Goal: Task Accomplishment & Management: Use online tool/utility

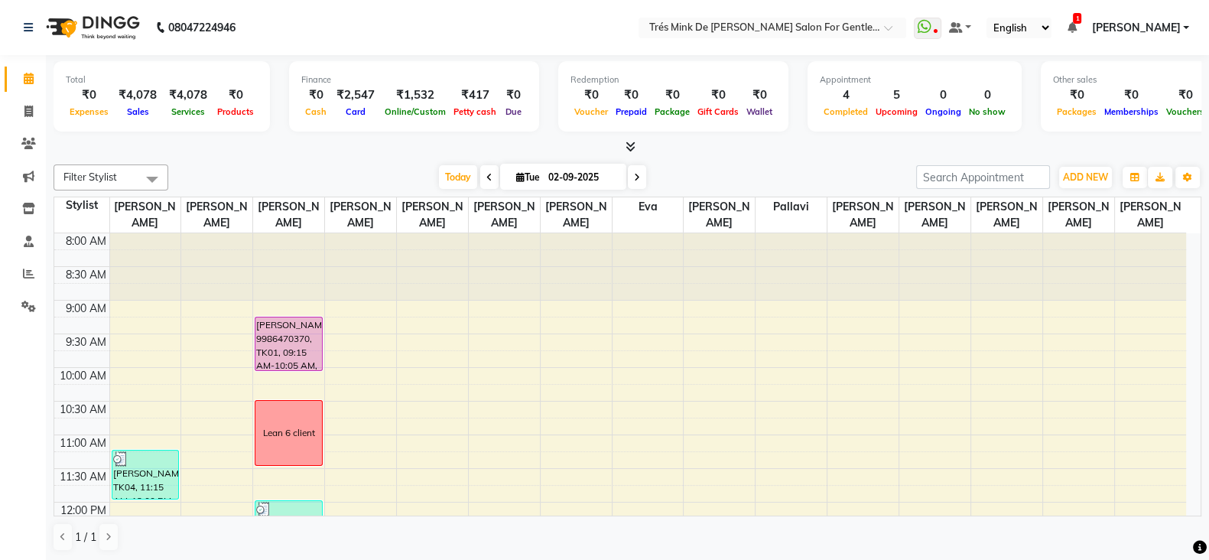
scroll to position [574, 0]
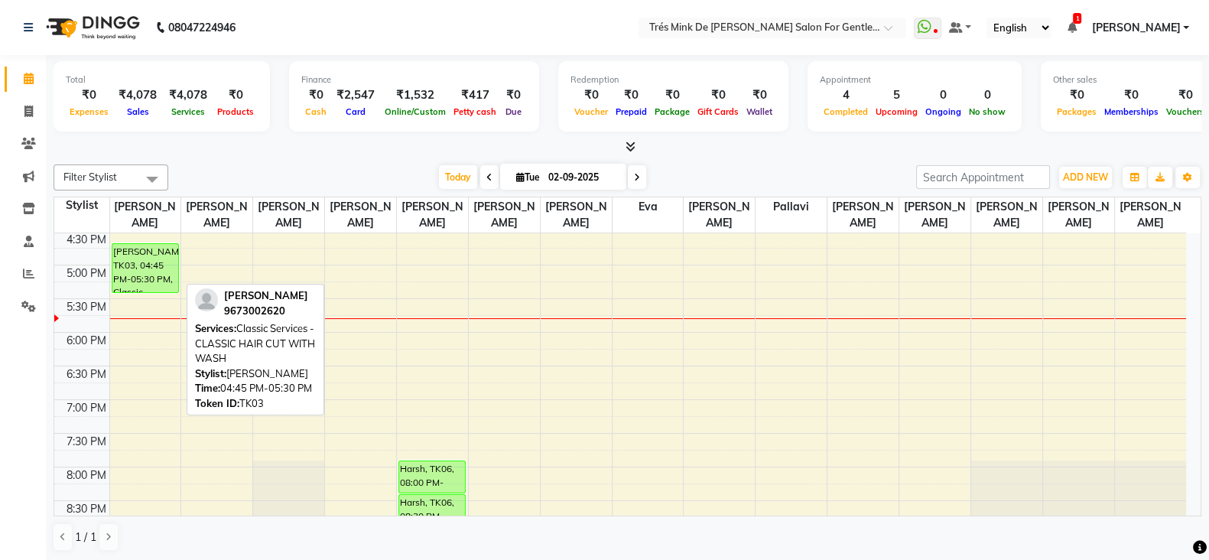
click at [158, 272] on div "[PERSON_NAME], TK03, 04:45 PM-05:30 PM, Classic Services - CLASSIC HAIR CUT WIT…" at bounding box center [145, 268] width 67 height 48
click at [142, 261] on div "[PERSON_NAME], TK04, 11:15 AM-12:00 PM, Classic Services - CLASSIC HAIR CUT WIT…" at bounding box center [145, 198] width 71 height 1076
click at [144, 265] on div "[PERSON_NAME], TK03, 04:45 PM-05:30 PM, Classic Services - CLASSIC HAIR CUT WIT…" at bounding box center [145, 268] width 67 height 48
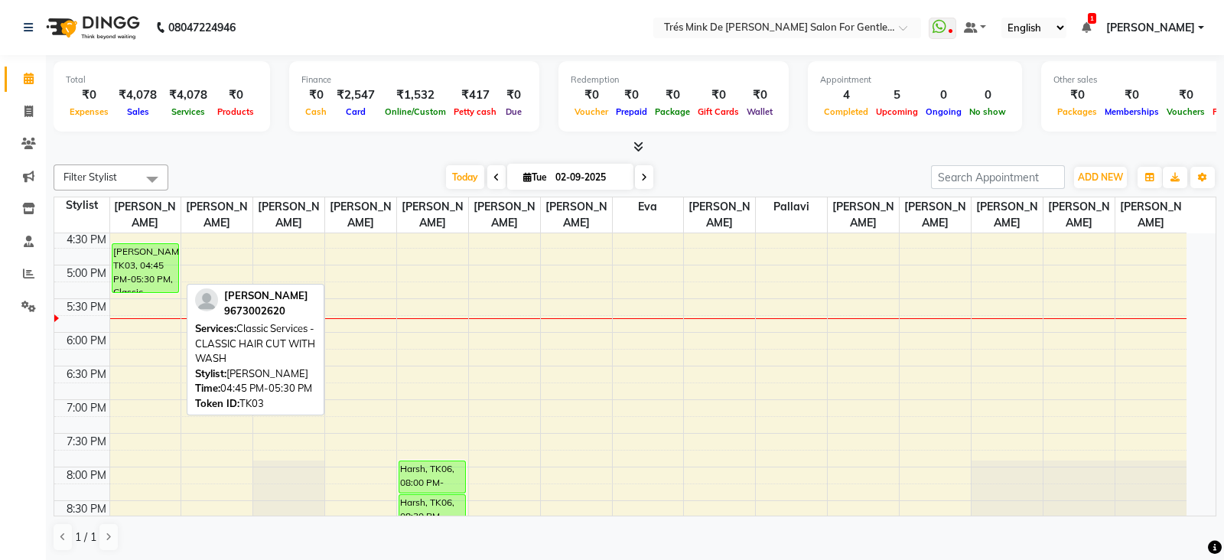
select select "6"
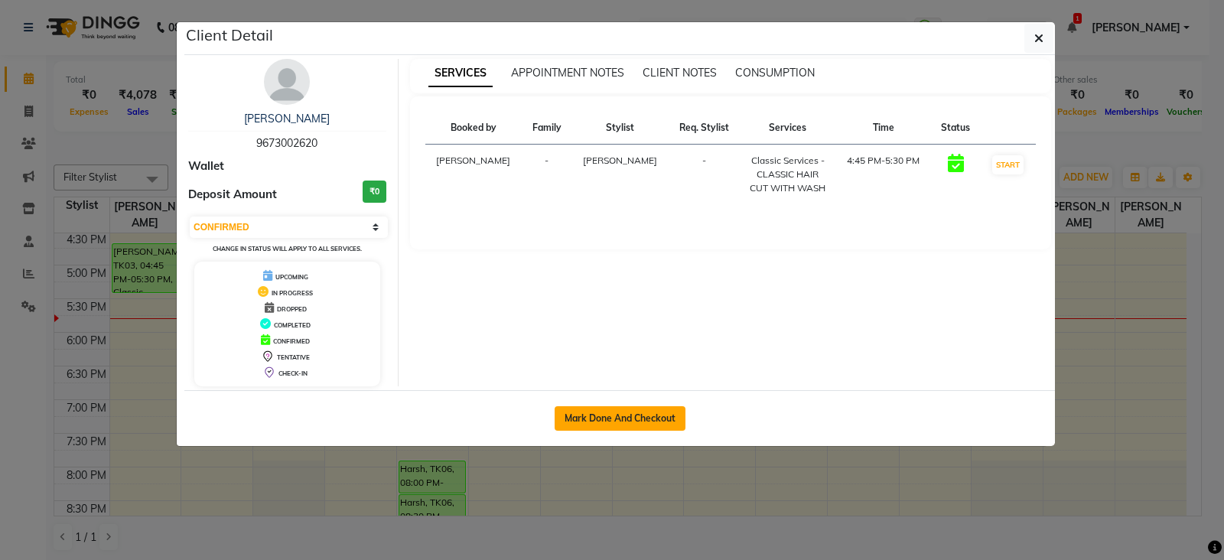
click at [642, 414] on button "Mark Done And Checkout" at bounding box center [620, 418] width 131 height 24
select select "service"
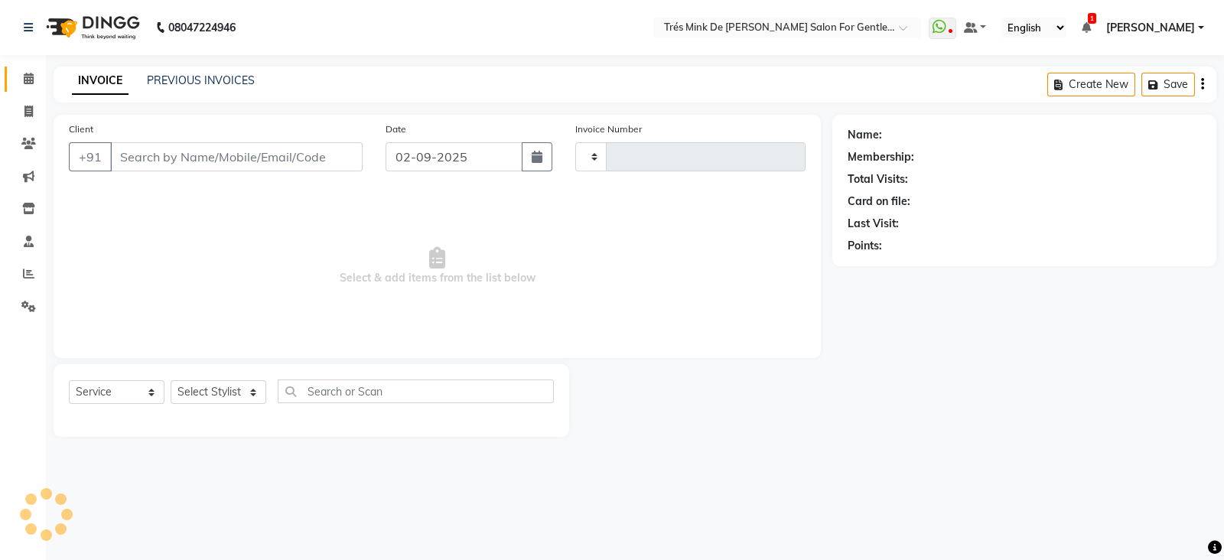
type input "1633"
select select "4236"
type input "9673002620"
select select "71049"
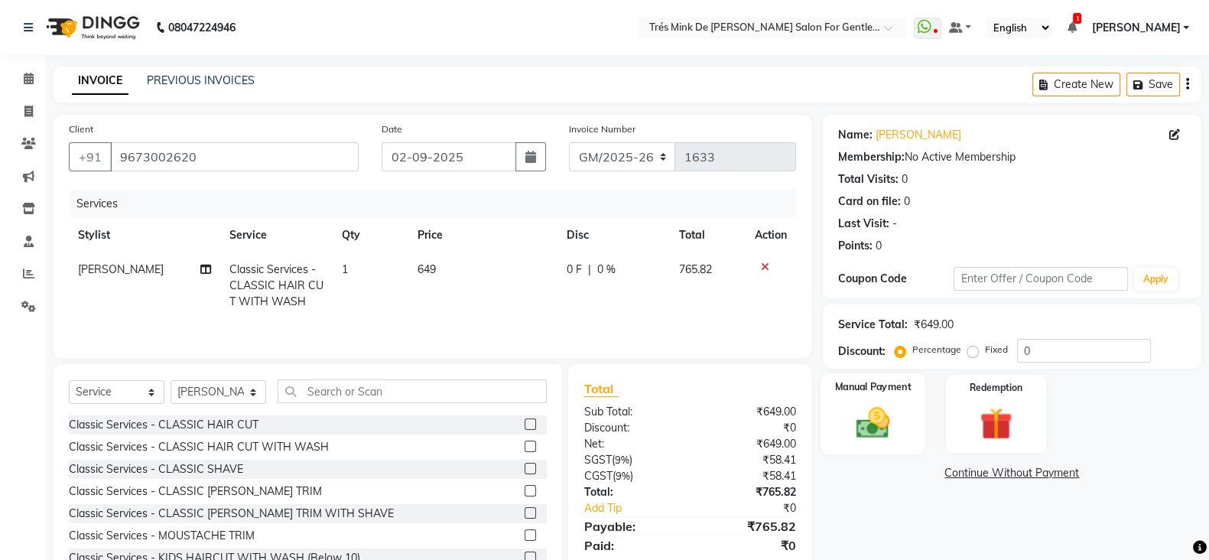
click at [875, 430] on img at bounding box center [873, 422] width 54 height 38
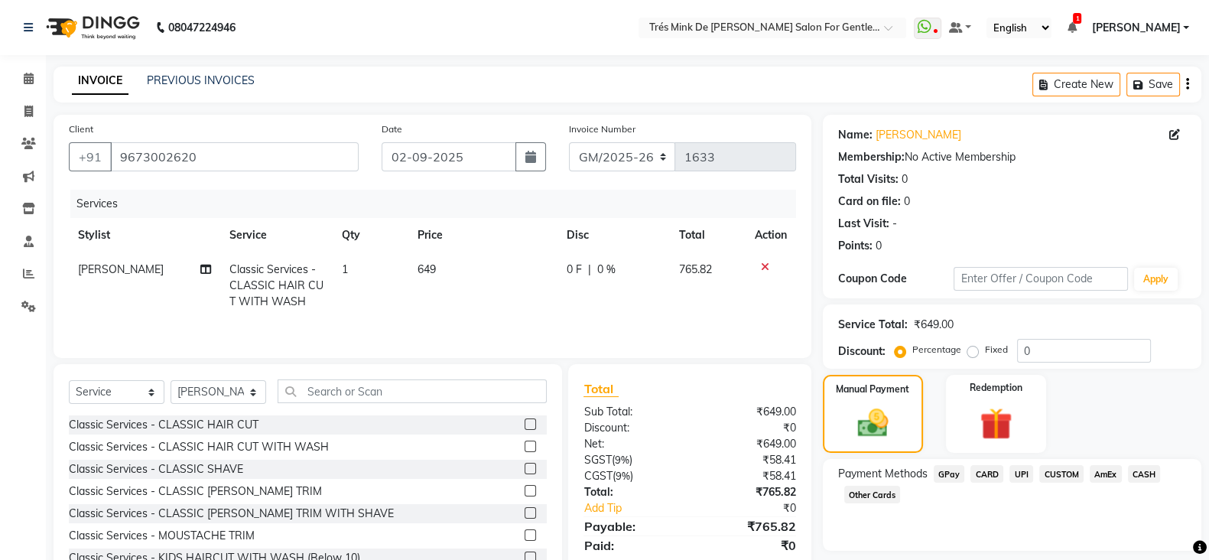
click at [1020, 474] on span "UPI" at bounding box center [1022, 474] width 24 height 18
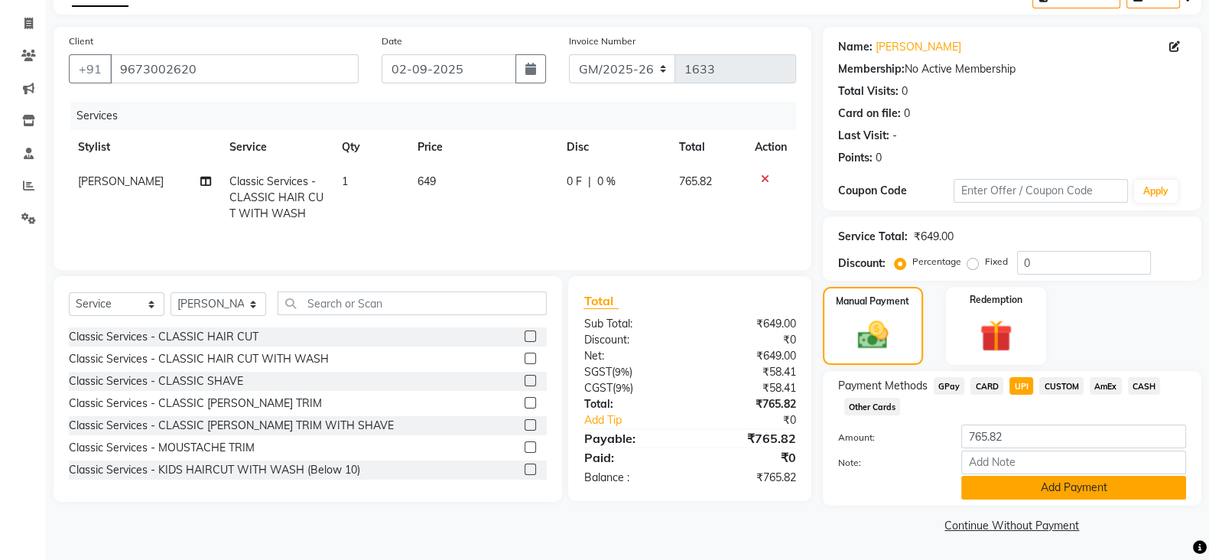
click at [993, 485] on button "Add Payment" at bounding box center [1074, 488] width 225 height 24
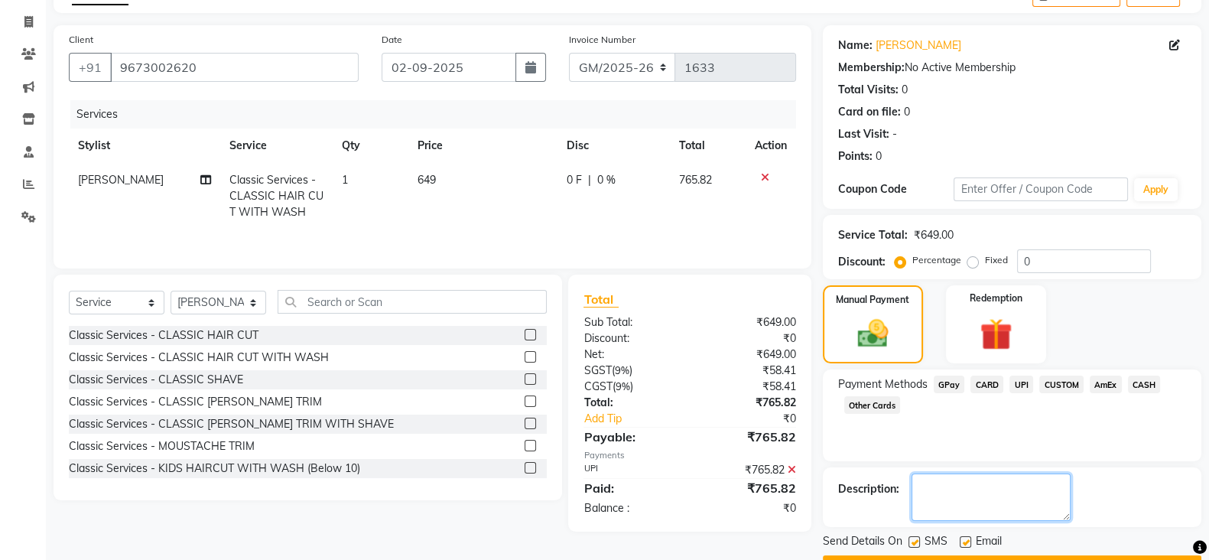
click at [993, 485] on textarea at bounding box center [991, 497] width 159 height 47
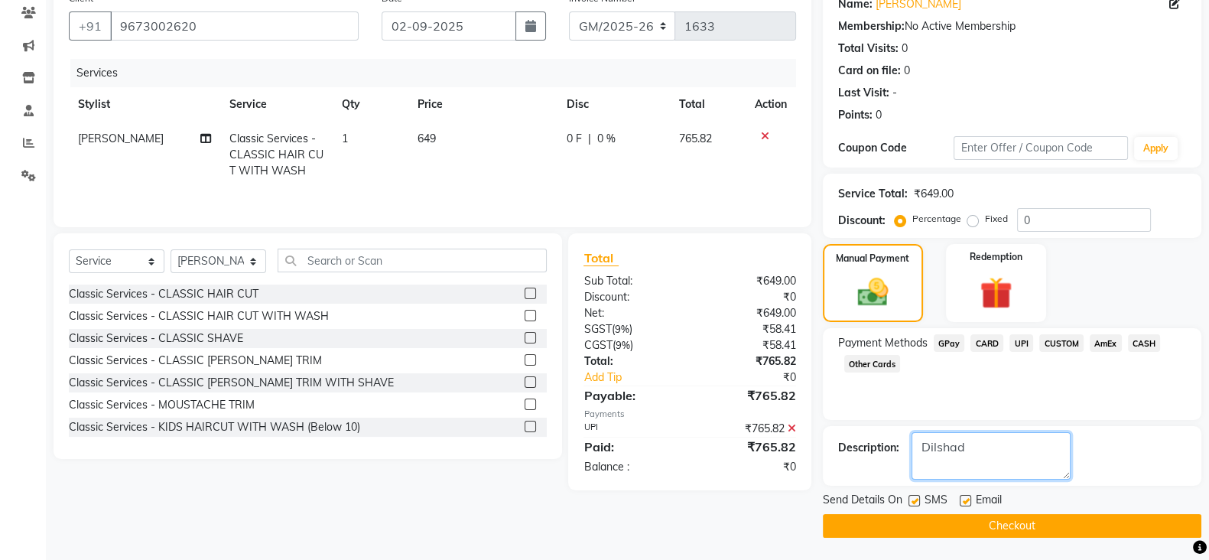
type textarea "Dilshad"
click at [929, 526] on button "Checkout" at bounding box center [1012, 526] width 379 height 24
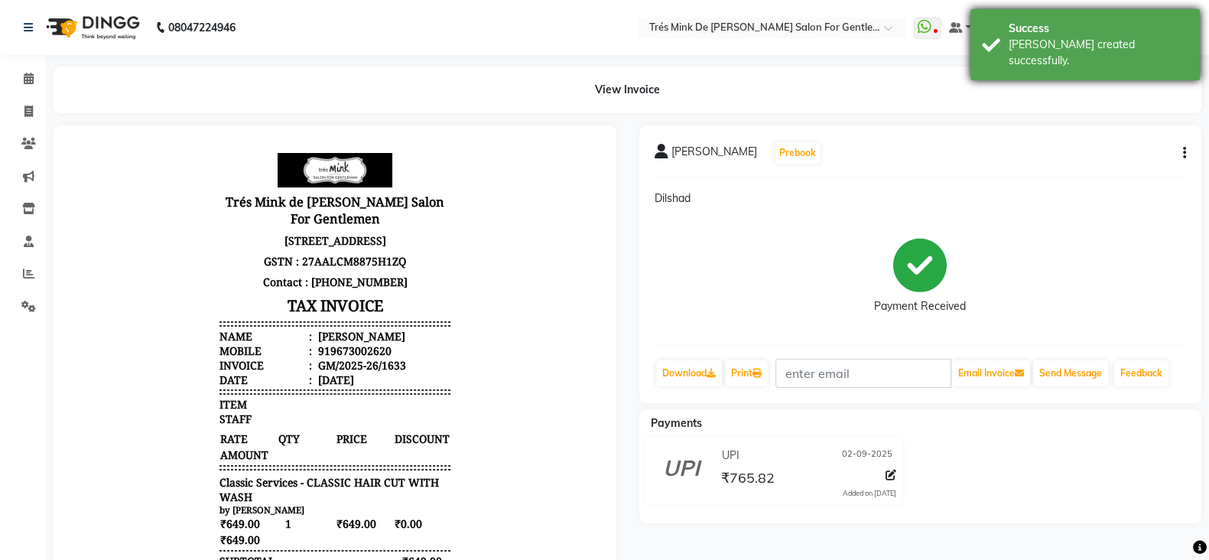
click at [1087, 28] on div "Success" at bounding box center [1099, 29] width 180 height 16
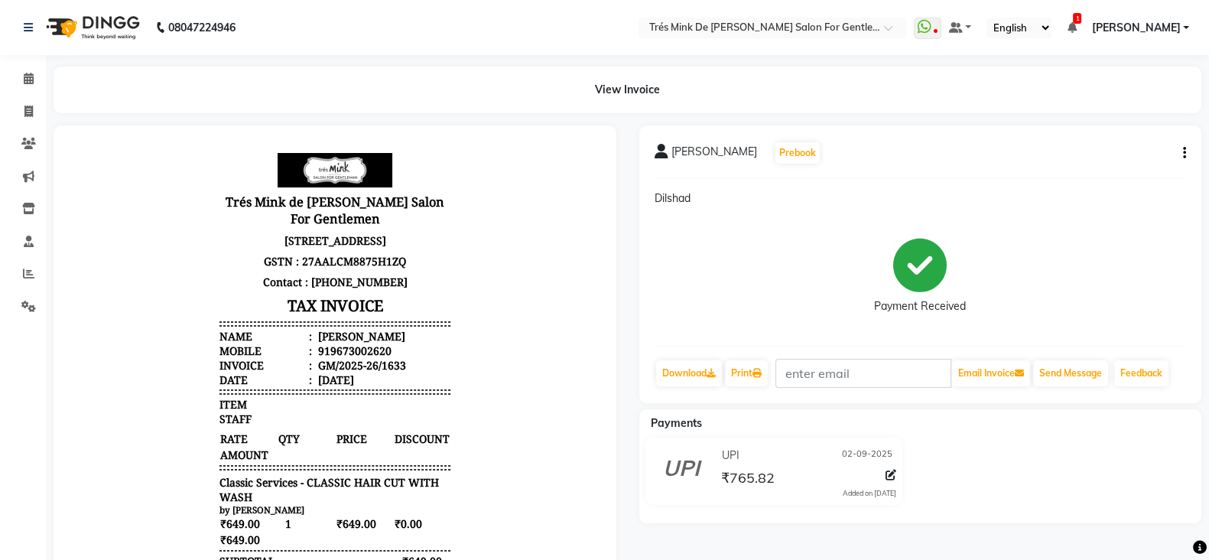
click at [31, 92] on li "Calendar" at bounding box center [23, 79] width 46 height 33
click at [32, 83] on icon at bounding box center [29, 78] width 10 height 11
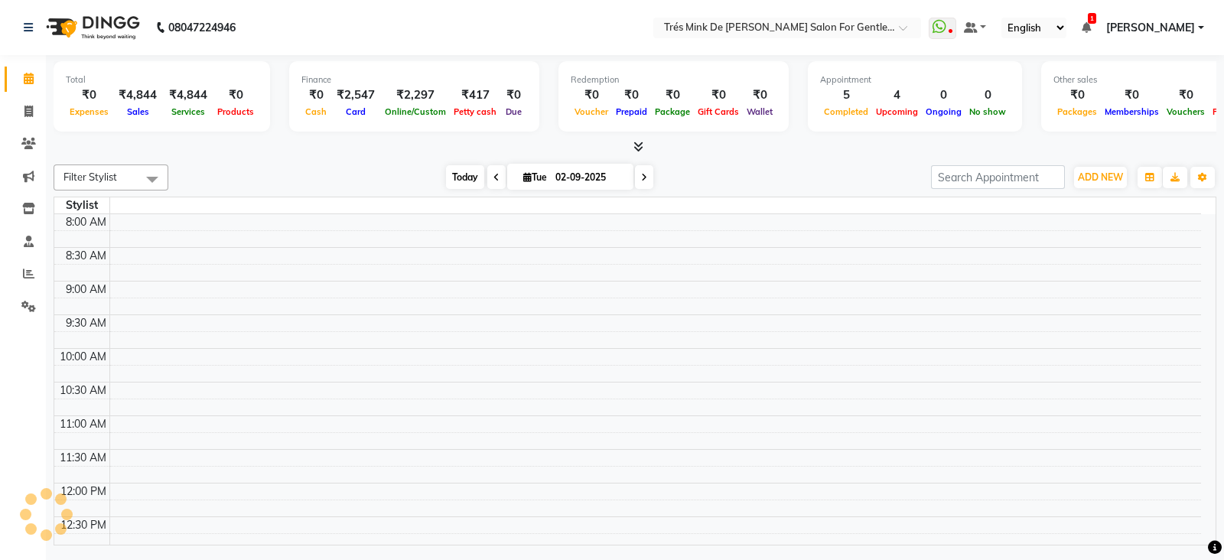
click at [446, 171] on span "Today" at bounding box center [465, 177] width 38 height 24
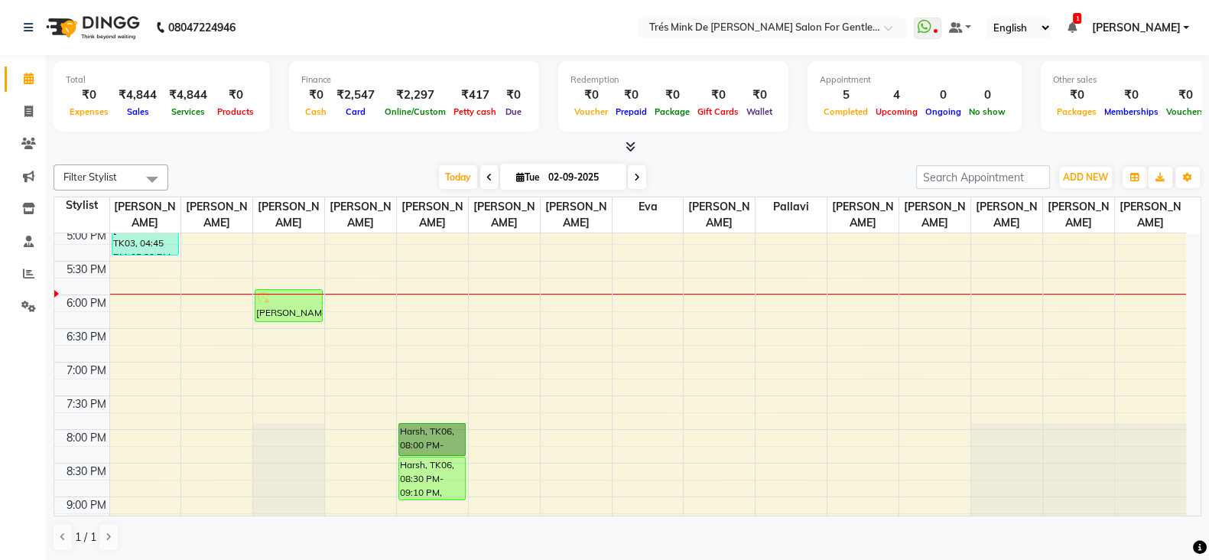
scroll to position [593, 0]
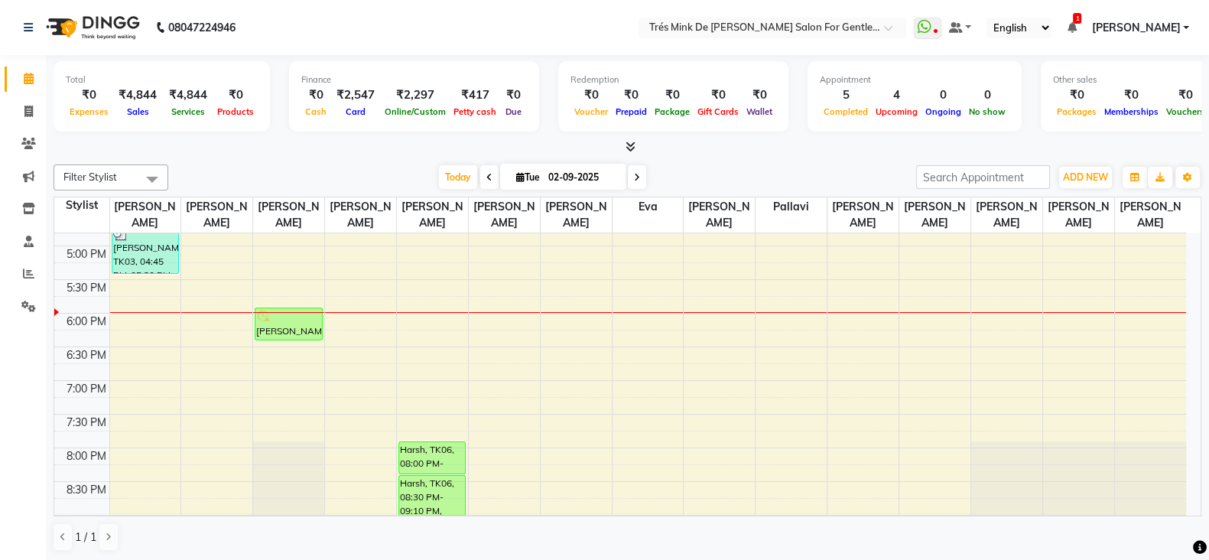
drag, startPoint x: 423, startPoint y: 386, endPoint x: 234, endPoint y: 151, distance: 301.4
click at [234, 151] on div at bounding box center [628, 147] width 1148 height 16
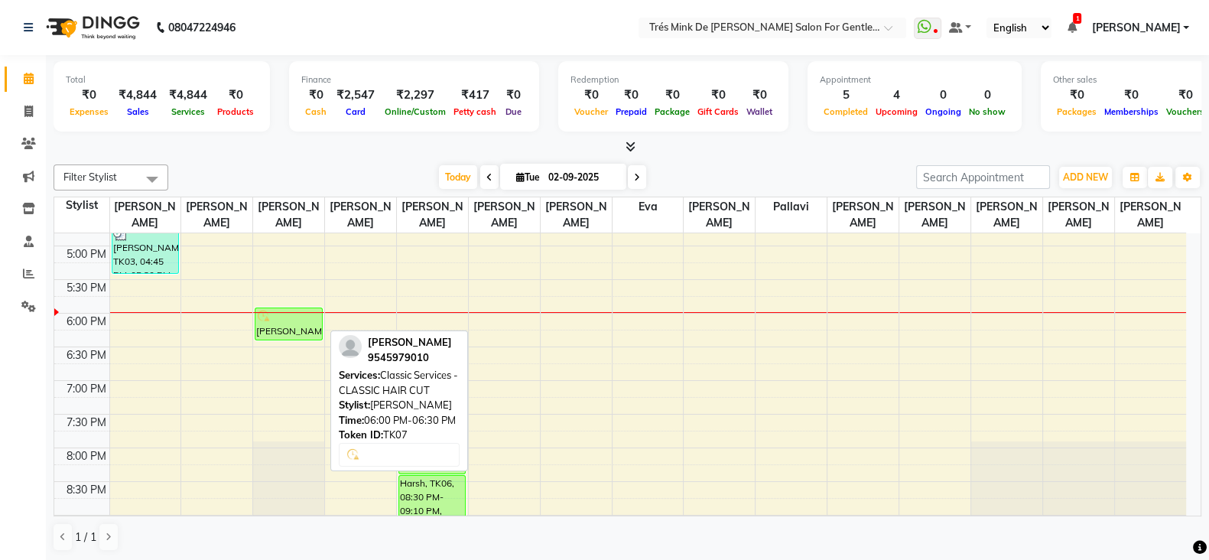
click at [317, 337] on div at bounding box center [289, 340] width 67 height 6
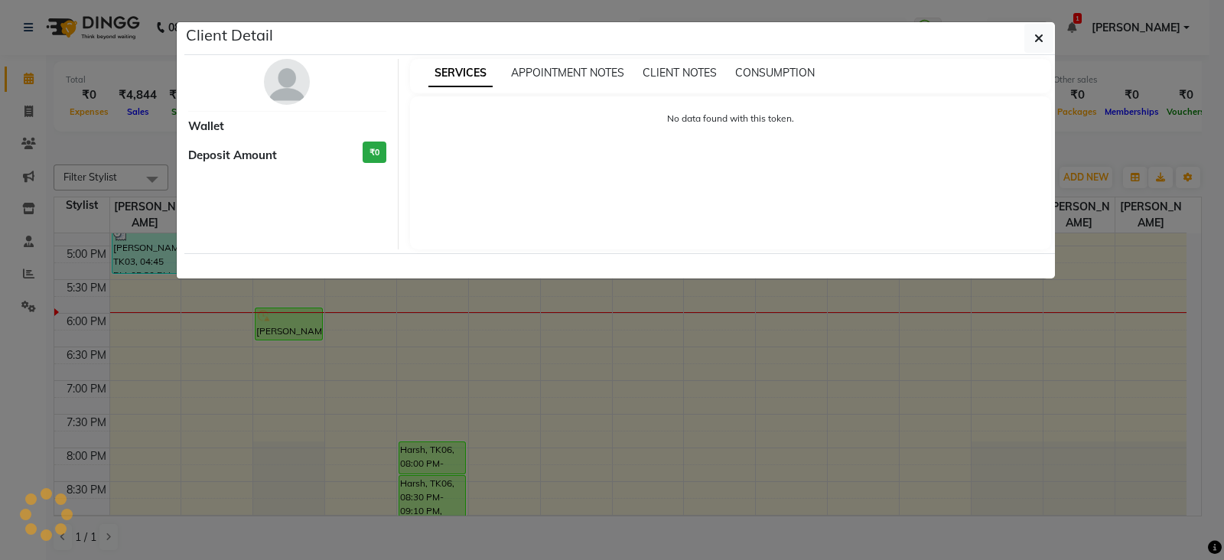
select select "6"
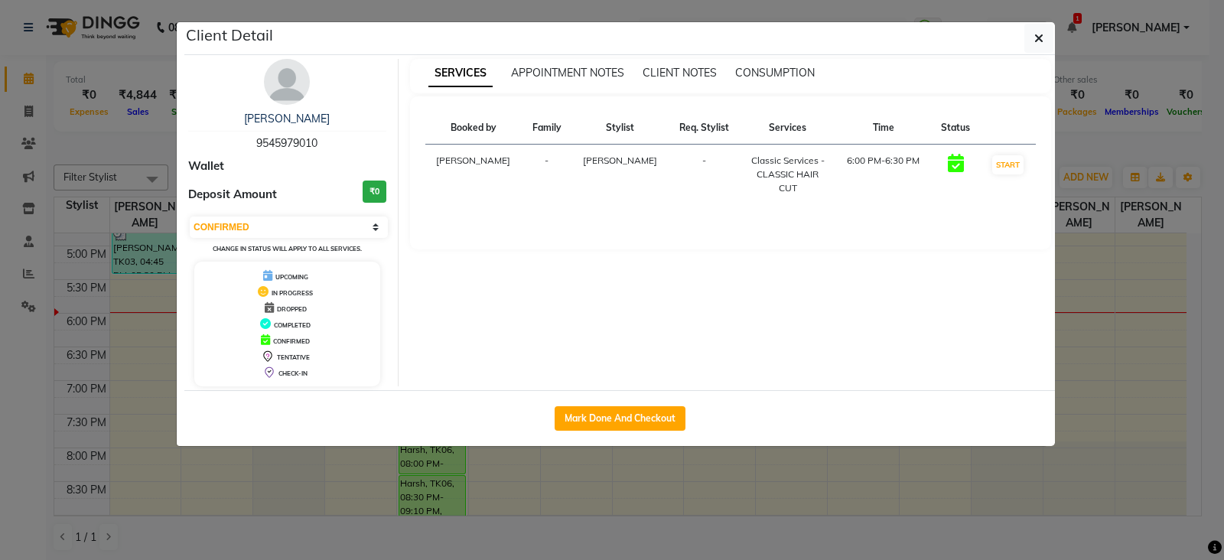
click at [96, 409] on ngb-modal-window "Client Detail [PERSON_NAME] 9545979010 Wallet Deposit Amount ₹0 Select IN SERVI…" at bounding box center [612, 280] width 1224 height 560
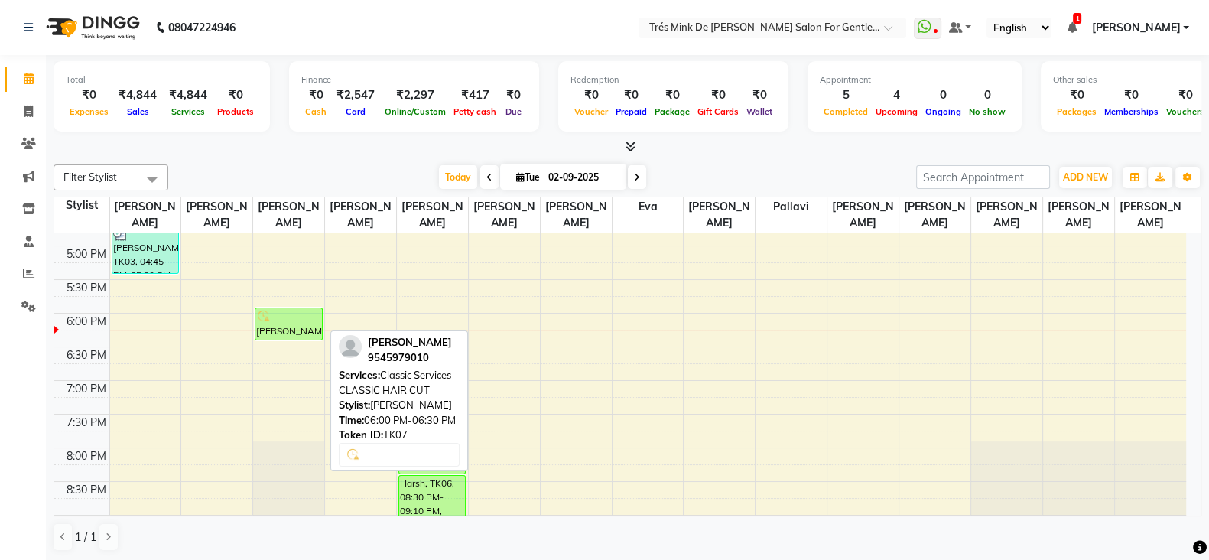
click at [301, 337] on div at bounding box center [289, 340] width 67 height 6
select select "6"
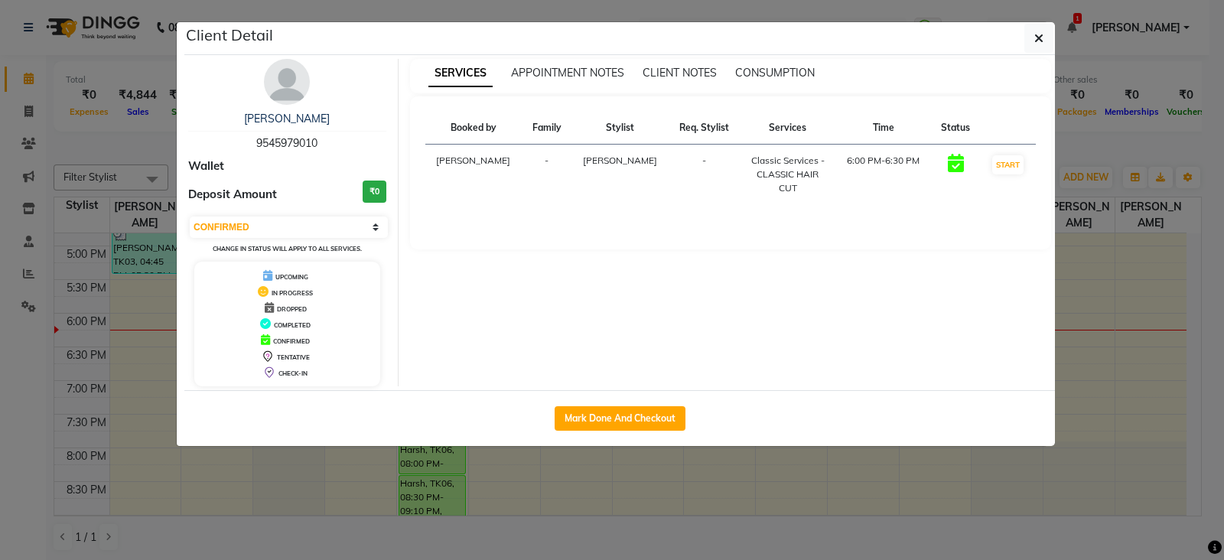
click at [79, 239] on ngb-modal-window "Client Detail [PERSON_NAME] 9545979010 Wallet Deposit Amount ₹0 Select IN SERVI…" at bounding box center [612, 280] width 1224 height 560
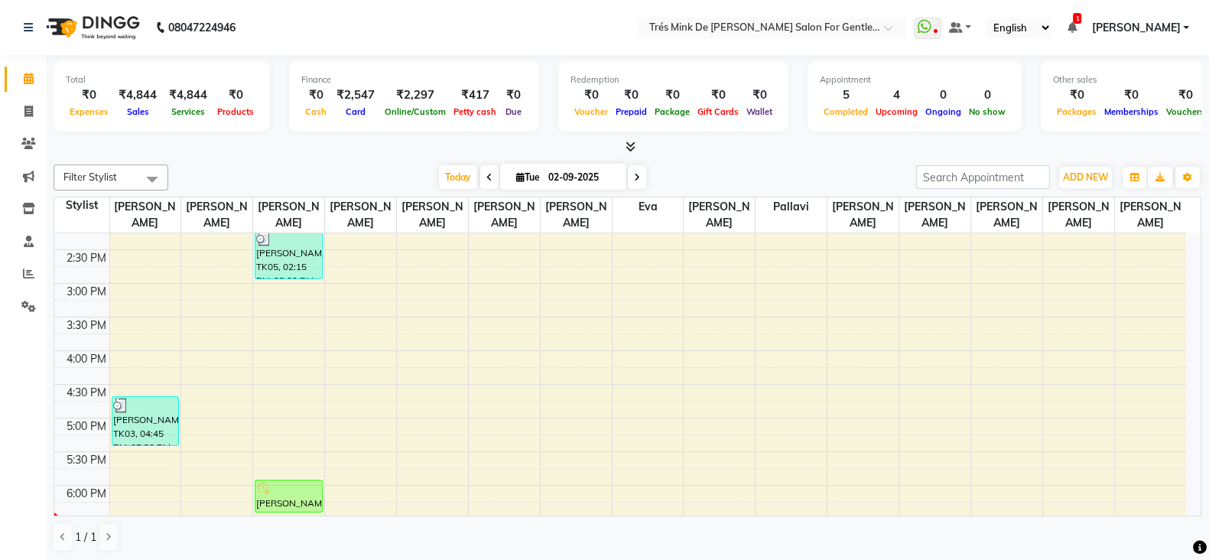
scroll to position [402, 0]
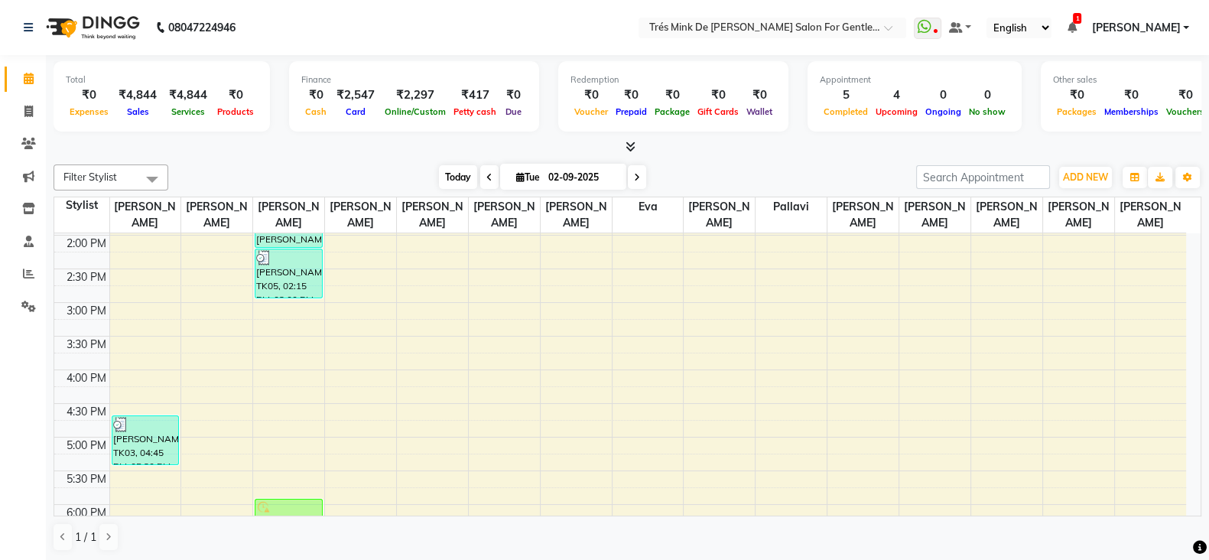
click at [450, 182] on span "Today" at bounding box center [458, 177] width 38 height 24
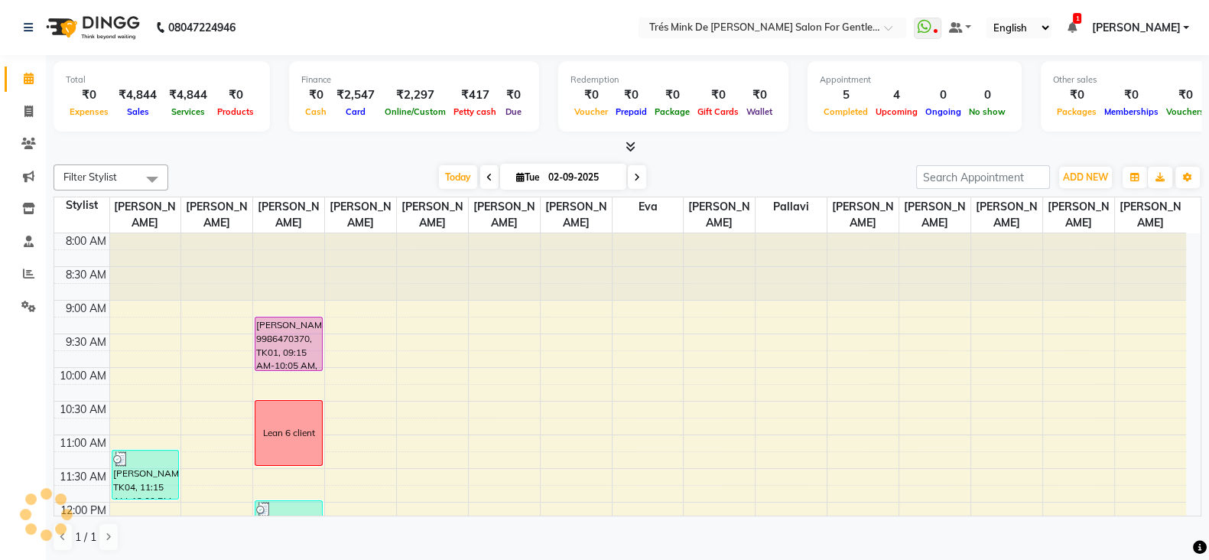
scroll to position [669, 0]
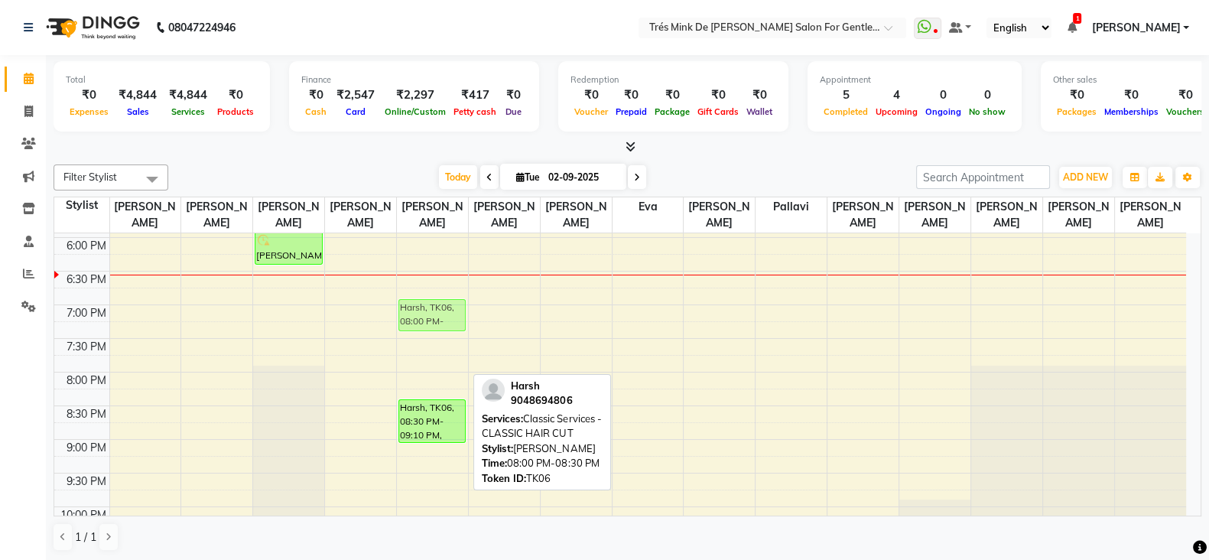
drag, startPoint x: 435, startPoint y: 380, endPoint x: 423, endPoint y: 315, distance: 66.2
click at [423, 315] on div "Harsh, TK06, 08:00 PM-08:30 PM, Classic Services - CLASSIC HAIR CUT Harsh, TK06…" at bounding box center [432, 103] width 71 height 1076
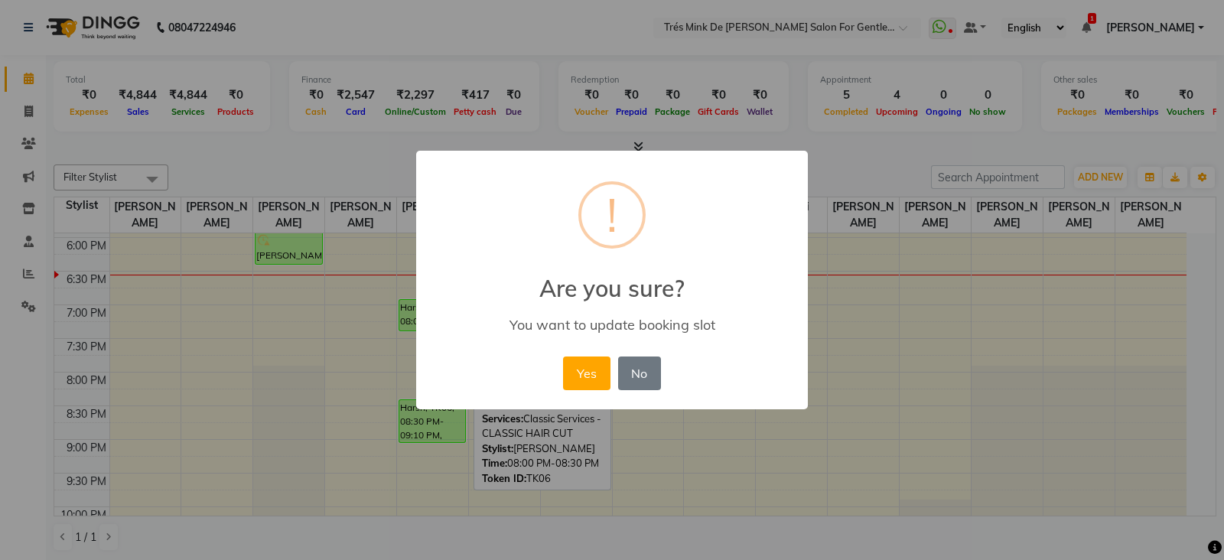
click at [578, 369] on button "Yes" at bounding box center [586, 373] width 47 height 34
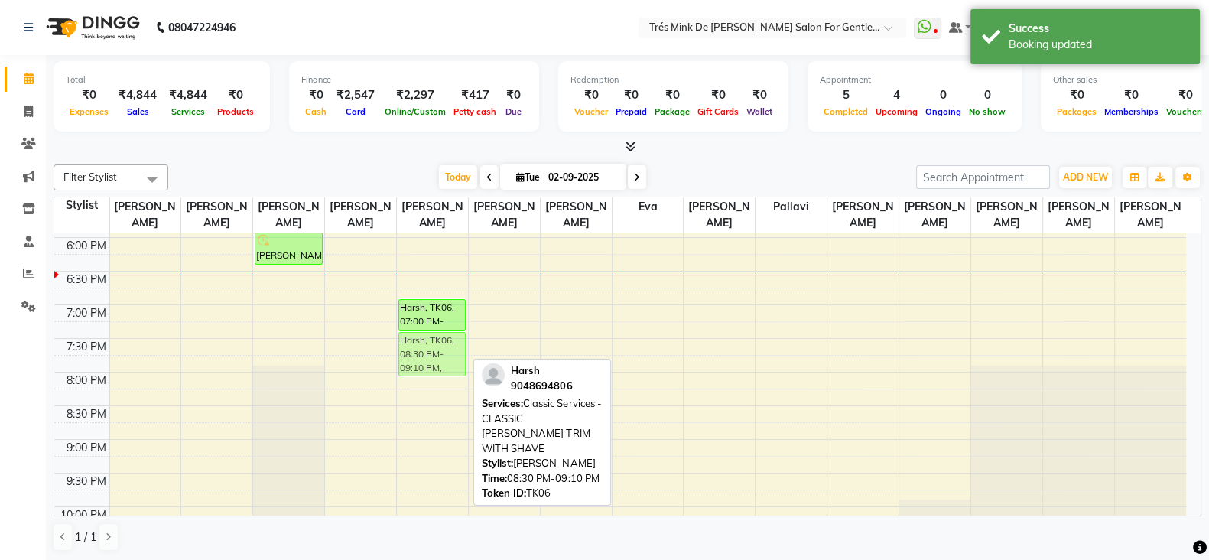
drag, startPoint x: 421, startPoint y: 418, endPoint x: 402, endPoint y: 353, distance: 67.6
click at [402, 353] on div "Harsh, TK06, 07:00 PM-07:30 PM, Classic Services - CLASSIC HAIR CUT Harsh, TK06…" at bounding box center [432, 103] width 71 height 1076
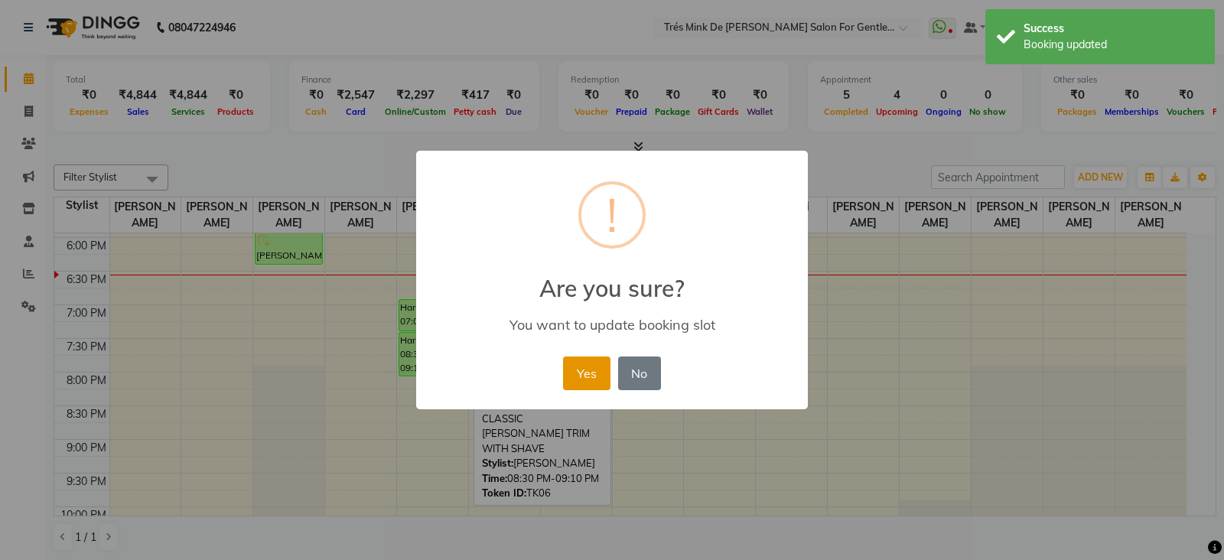
click at [601, 360] on button "Yes" at bounding box center [586, 373] width 47 height 34
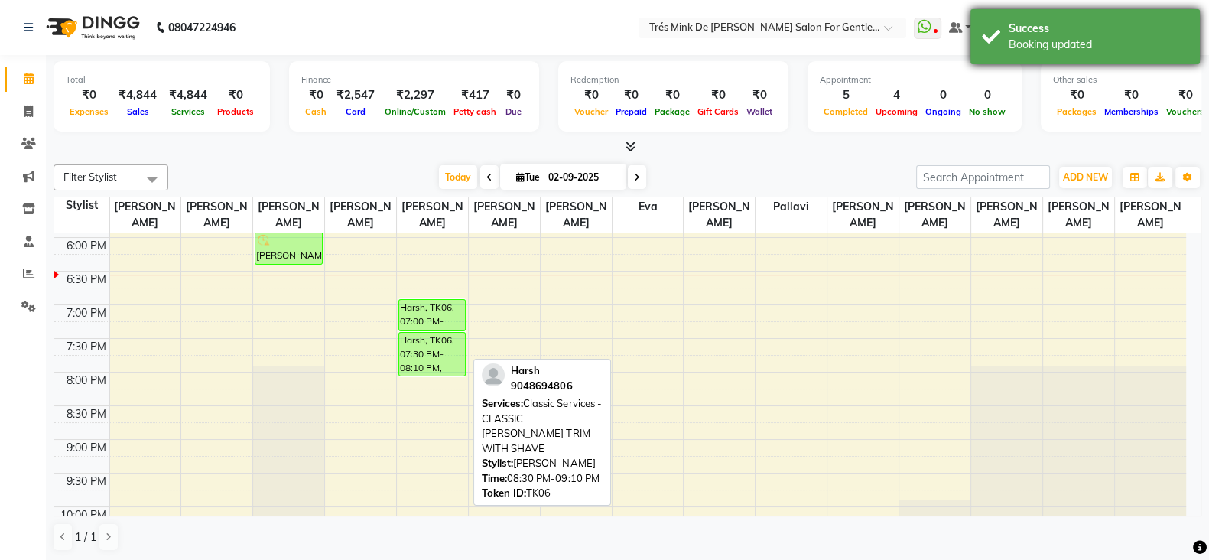
click at [1068, 32] on div "Success" at bounding box center [1099, 29] width 180 height 16
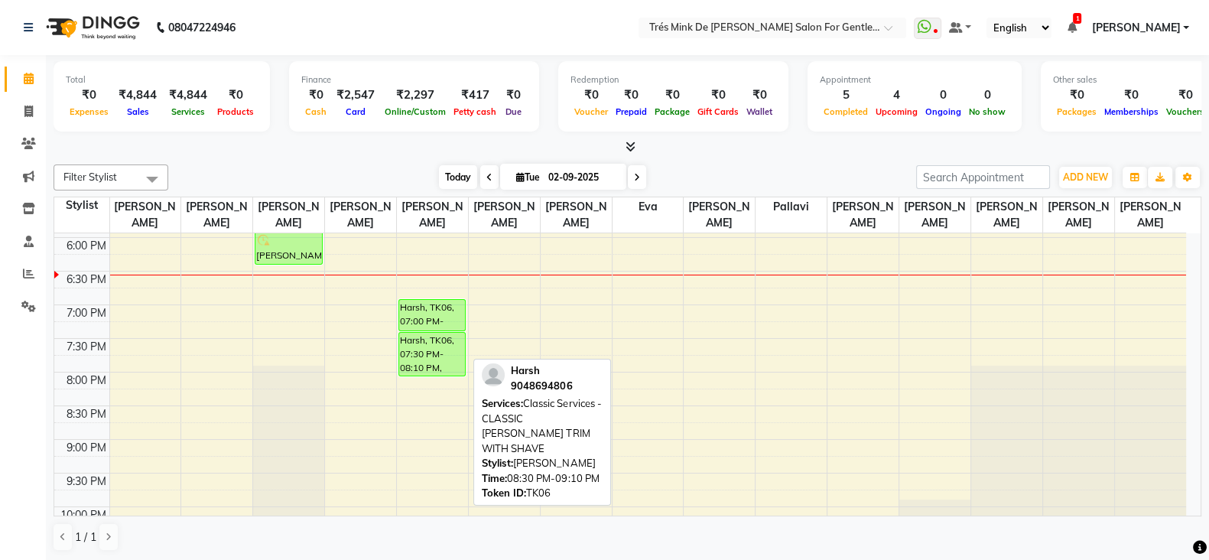
click at [472, 171] on span "Today" at bounding box center [458, 177] width 38 height 24
click at [446, 177] on span "Today" at bounding box center [458, 177] width 38 height 24
